Goal: Information Seeking & Learning: Check status

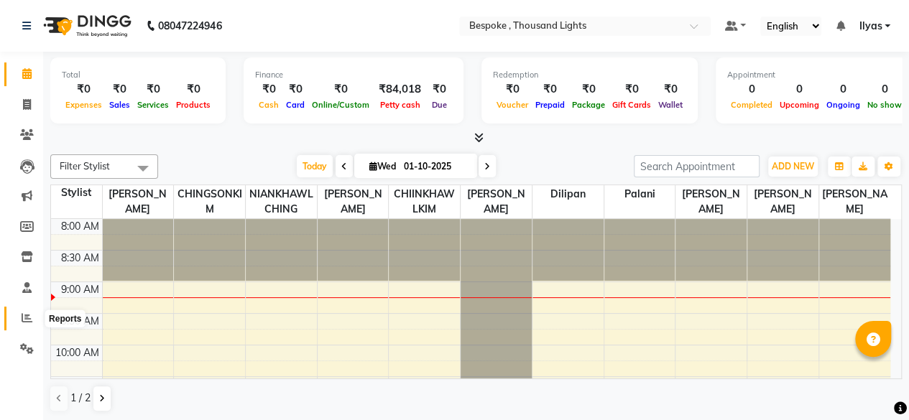
click at [26, 316] on icon at bounding box center [27, 318] width 11 height 11
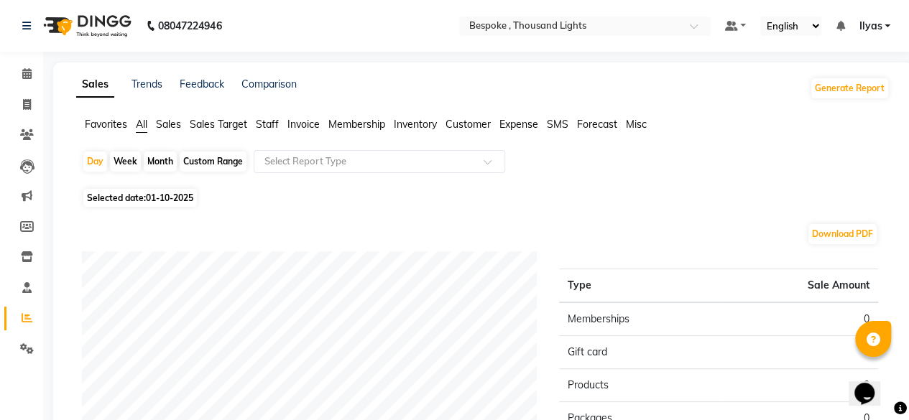
click at [134, 164] on div "Week" at bounding box center [125, 162] width 31 height 20
select select "10"
select select "2025"
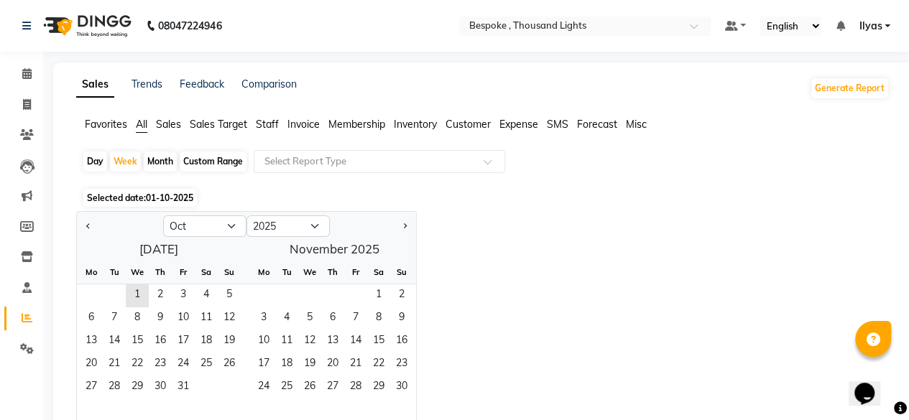
click at [206, 166] on div "Custom Range" at bounding box center [213, 162] width 67 height 20
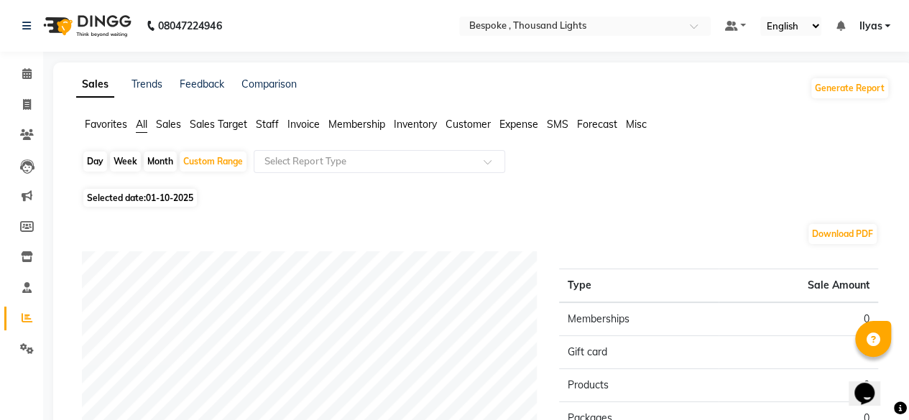
click at [166, 118] on span "Sales" at bounding box center [168, 124] width 25 height 13
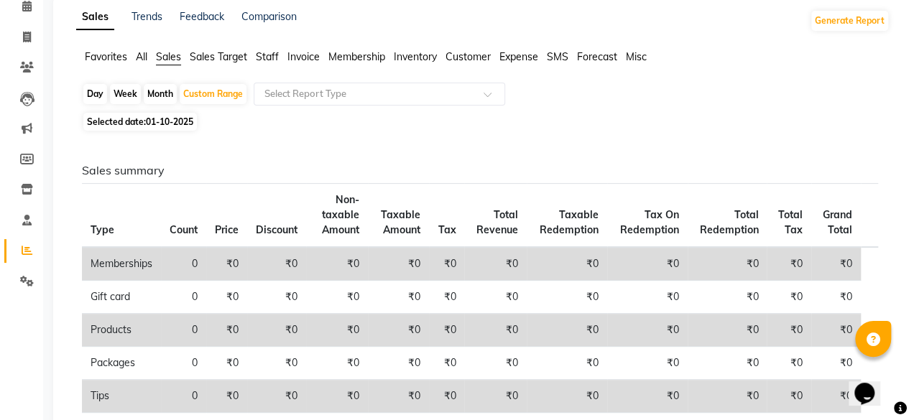
scroll to position [60, 0]
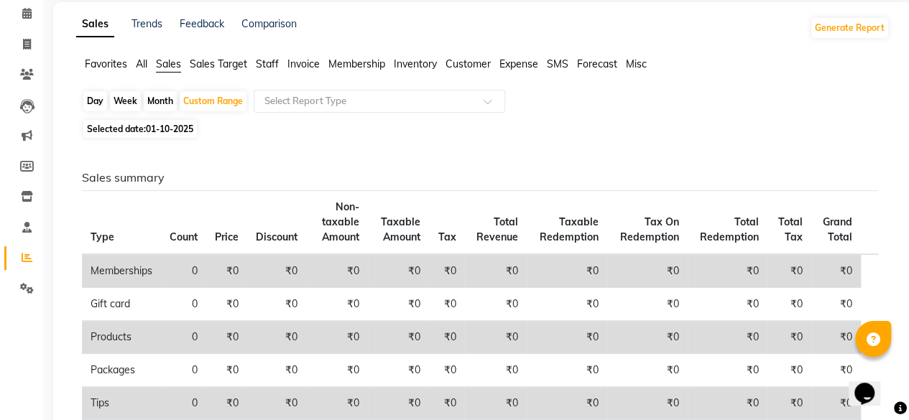
click at [160, 130] on span "01-10-2025" at bounding box center [169, 129] width 47 height 11
select select "10"
select select "2025"
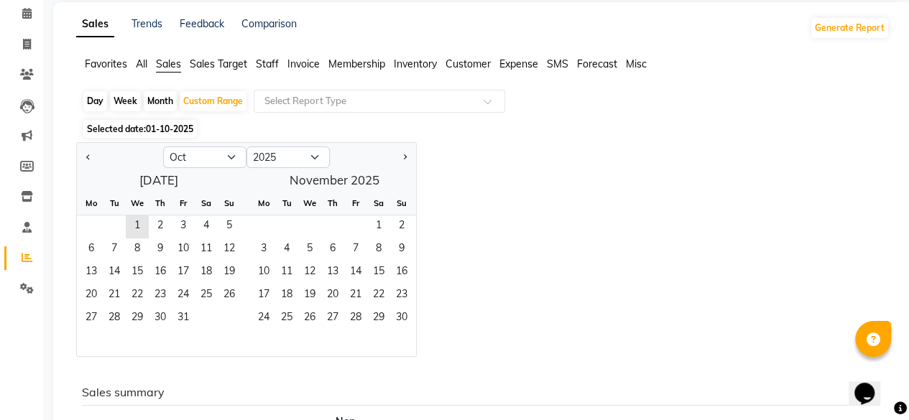
click at [80, 161] on div at bounding box center [120, 157] width 86 height 23
click at [92, 154] on div at bounding box center [120, 157] width 86 height 23
click at [92, 154] on button "Previous month" at bounding box center [88, 157] width 11 height 23
select select "9"
click at [86, 225] on span "1" at bounding box center [91, 227] width 23 height 23
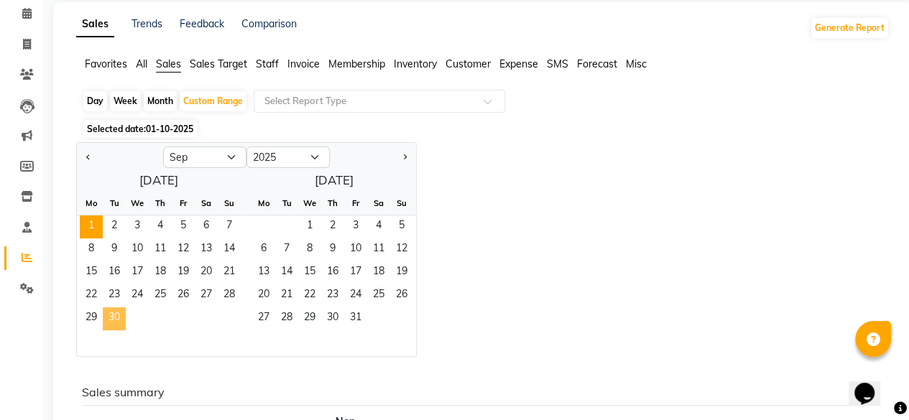
click at [122, 315] on span "30" at bounding box center [114, 319] width 23 height 23
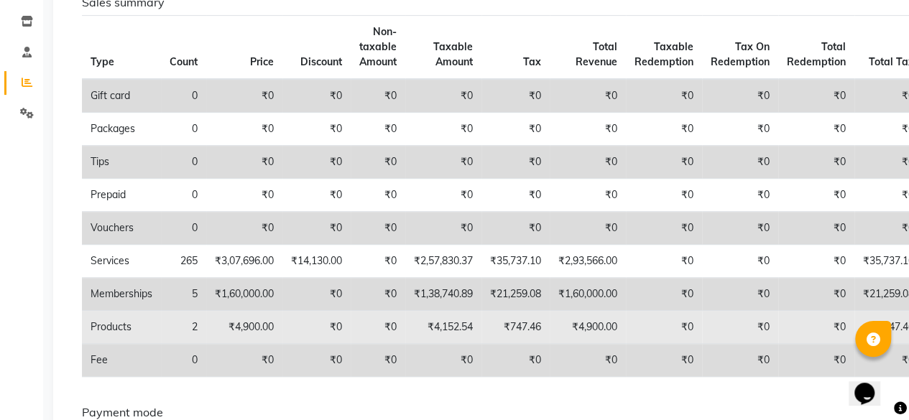
scroll to position [234, 0]
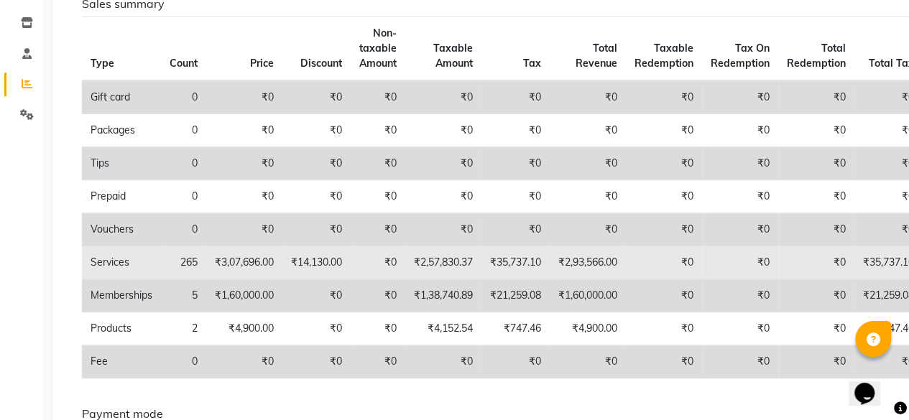
click at [444, 261] on td "₹2,57,830.37" at bounding box center [443, 263] width 76 height 33
copy td "2,57,830.37"
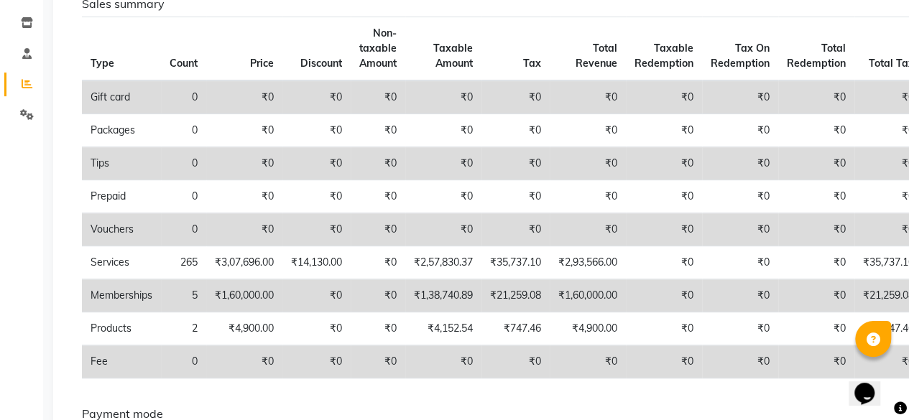
click at [469, 292] on td "₹1,38,740.89" at bounding box center [443, 296] width 76 height 33
copy td "1,38,740.89"
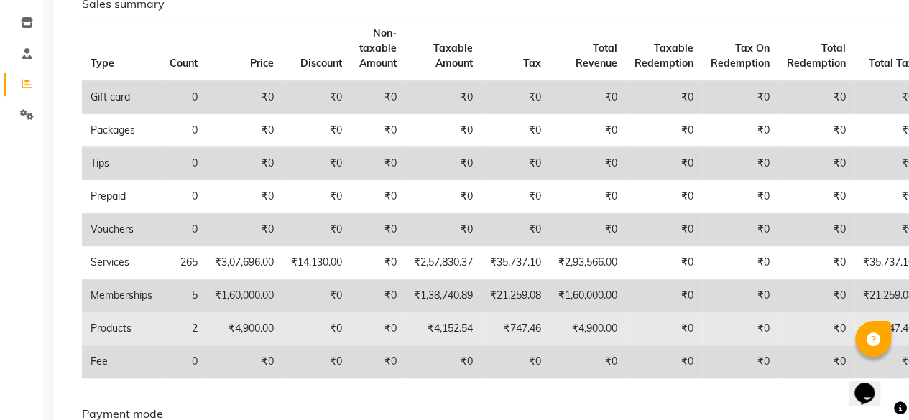
click at [453, 326] on td "₹4,152.54" at bounding box center [443, 329] width 76 height 33
copy td "4,152.54"
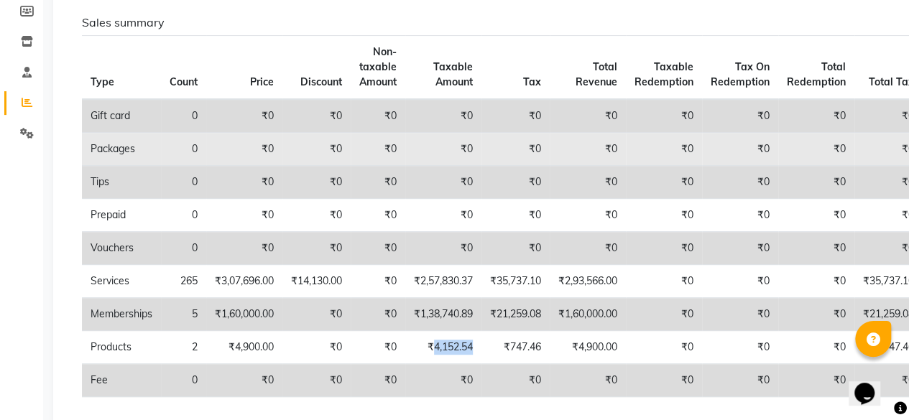
scroll to position [267, 0]
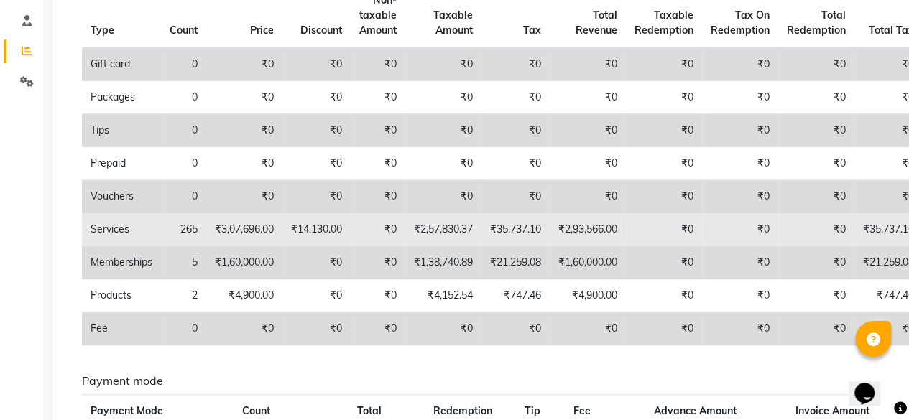
click at [194, 228] on td "265" at bounding box center [183, 229] width 45 height 33
copy td "265"
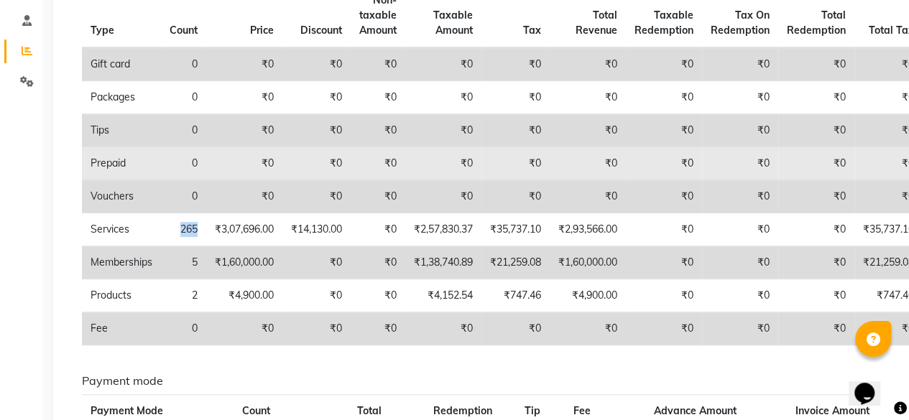
scroll to position [0, 0]
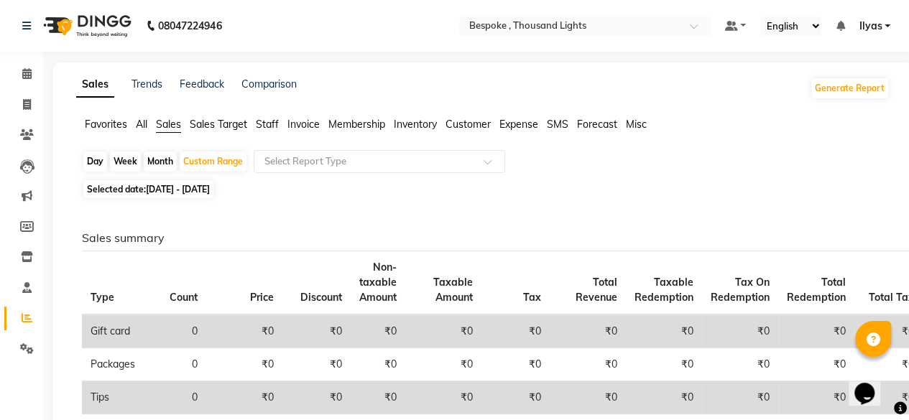
click at [141, 190] on span "Selected date: [DATE] - [DATE]" at bounding box center [148, 189] width 130 height 18
select select "9"
select select "2025"
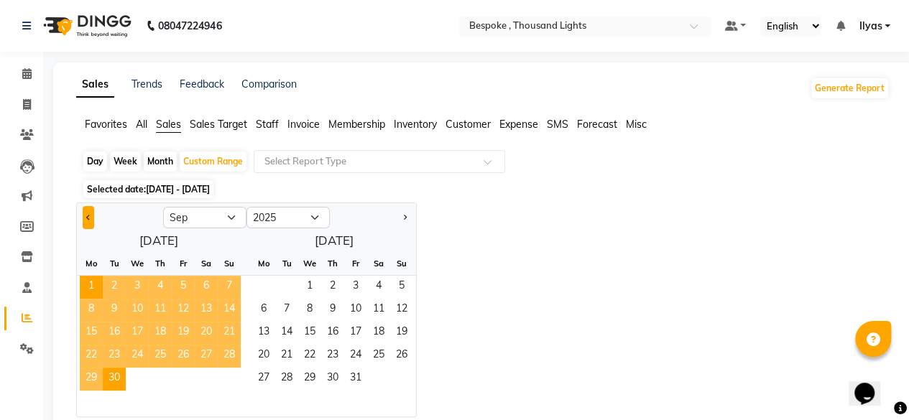
click at [88, 216] on span "Previous month" at bounding box center [88, 217] width 5 height 5
select select "8"
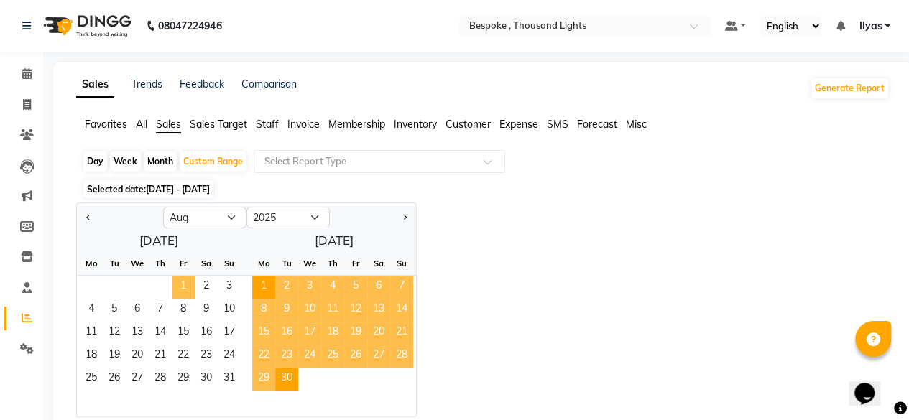
click at [181, 282] on span "1" at bounding box center [183, 287] width 23 height 23
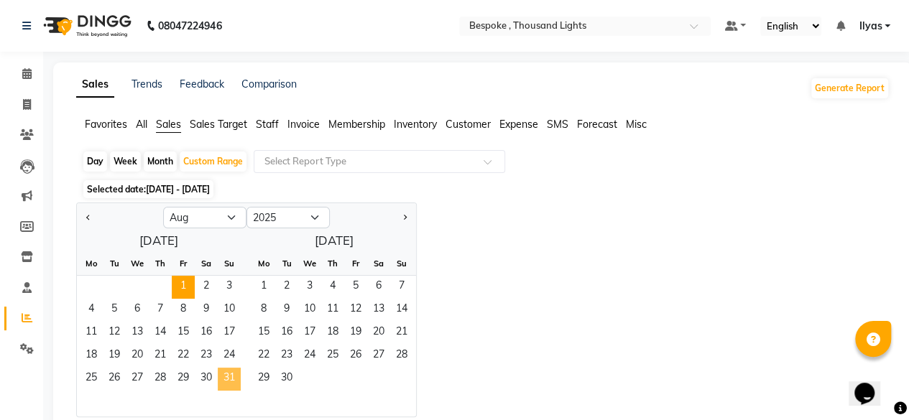
click at [234, 383] on span "31" at bounding box center [229, 379] width 23 height 23
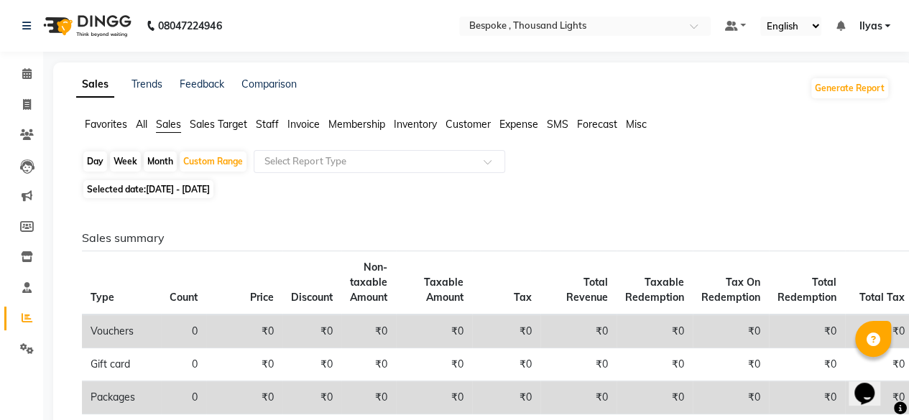
click at [234, 383] on td "₹0" at bounding box center [244, 398] width 76 height 33
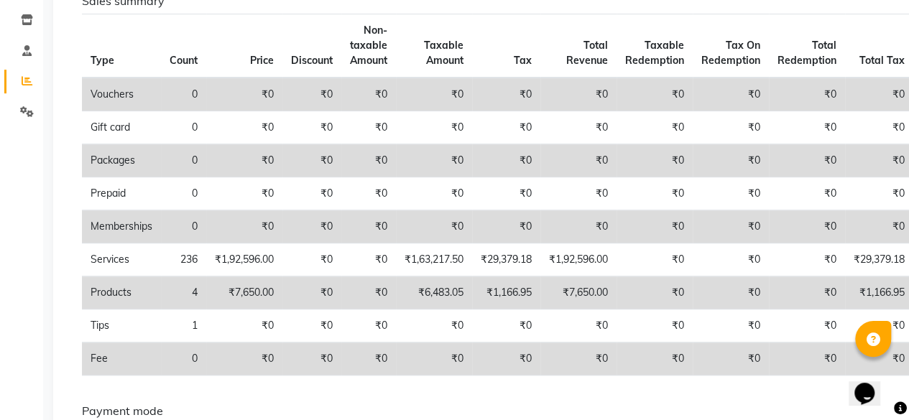
scroll to position [239, 0]
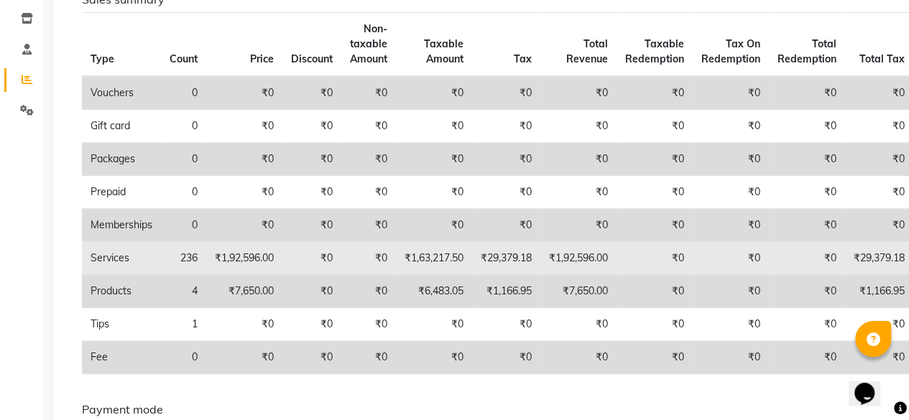
click at [453, 257] on td "₹1,63,217.50" at bounding box center [434, 258] width 76 height 33
click at [454, 257] on td "₹1,63,217.50" at bounding box center [434, 258] width 76 height 33
copy td "1,63,217.50"
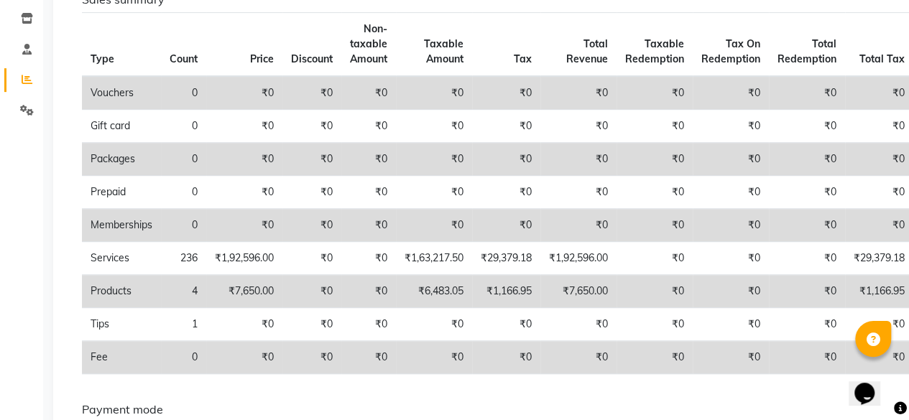
click at [447, 292] on td "₹6,483.05" at bounding box center [434, 291] width 76 height 33
copy td "6,483.05"
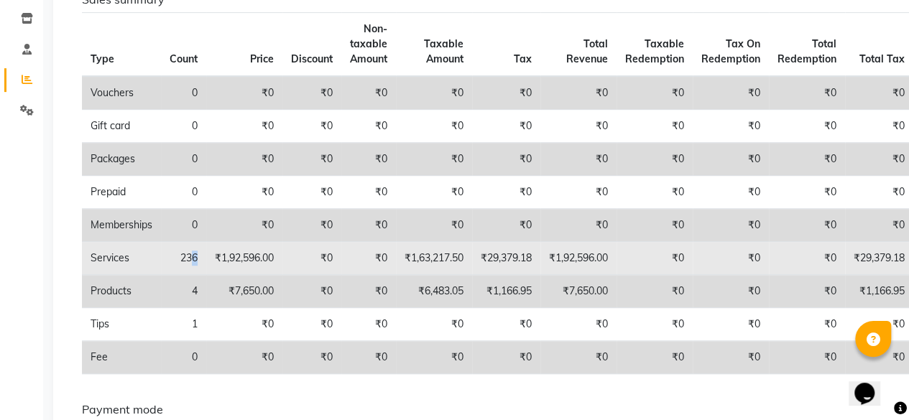
click at [200, 254] on td "236" at bounding box center [183, 258] width 45 height 33
click at [187, 256] on td "236" at bounding box center [183, 258] width 45 height 33
click at [188, 256] on td "236" at bounding box center [183, 258] width 45 height 33
copy td "236"
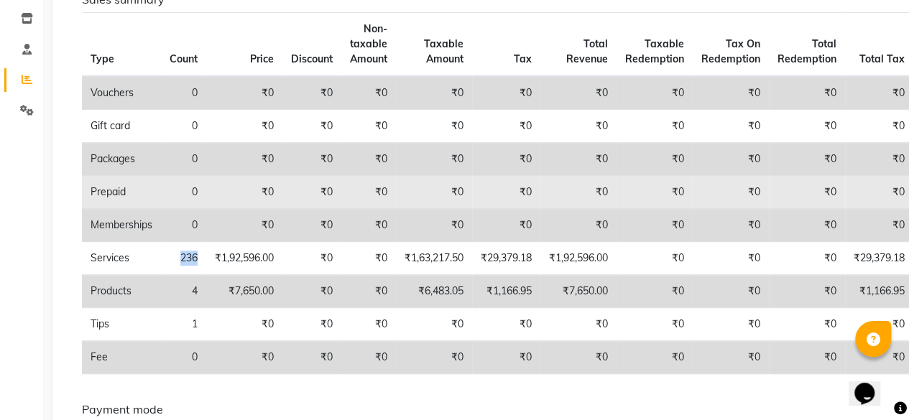
scroll to position [215, 0]
